Goal: Task Accomplishment & Management: Manage account settings

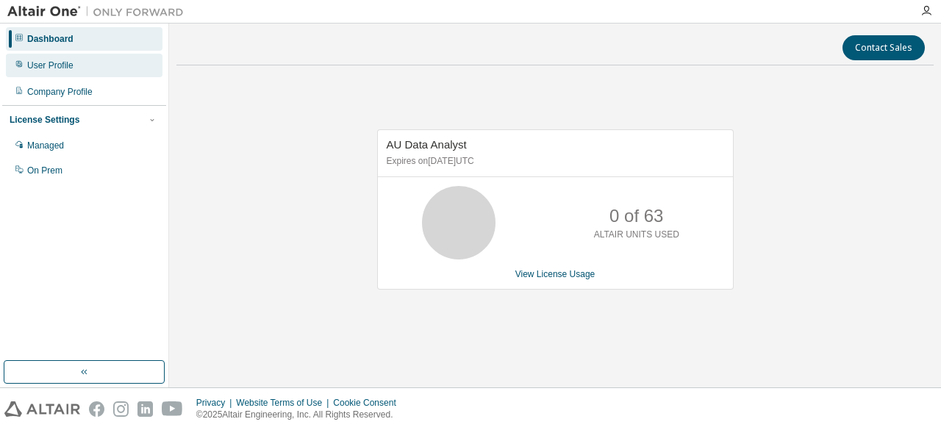
click at [76, 65] on div "User Profile" at bounding box center [84, 66] width 157 height 24
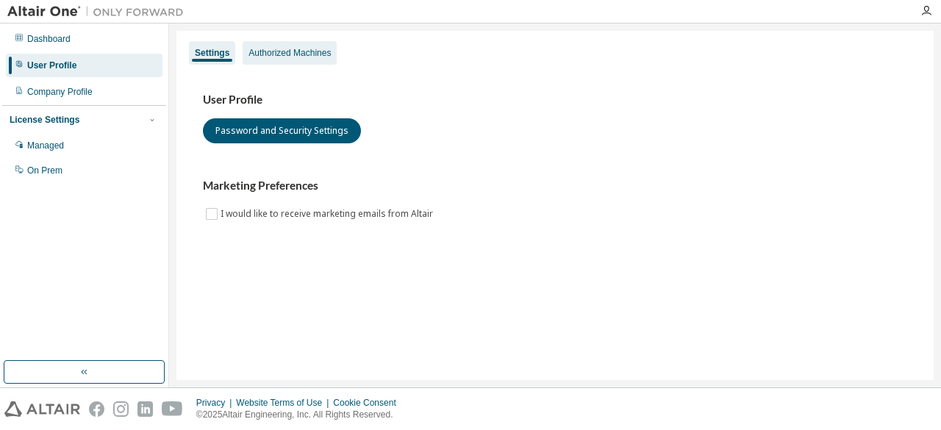
click at [315, 57] on div "Authorized Machines" at bounding box center [289, 53] width 82 height 12
